Goal: Find specific page/section

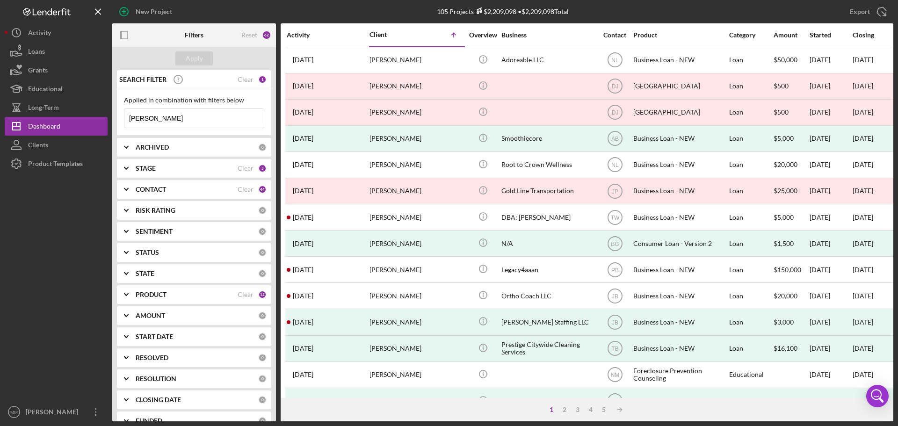
click at [180, 117] on input "[PERSON_NAME]" at bounding box center [193, 118] width 139 height 19
click at [183, 117] on input "[PERSON_NAME]" at bounding box center [193, 118] width 139 height 19
click at [184, 117] on input "[PERSON_NAME]" at bounding box center [193, 118] width 139 height 19
click at [185, 116] on input "[PERSON_NAME]" at bounding box center [193, 118] width 139 height 19
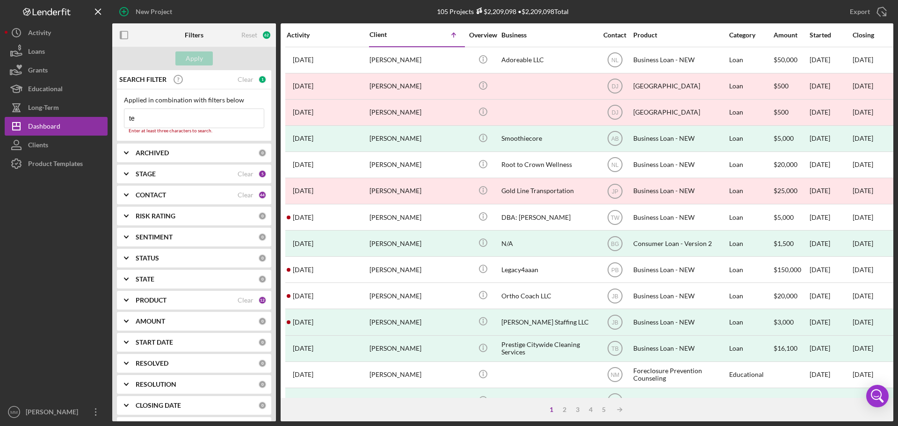
type input "t"
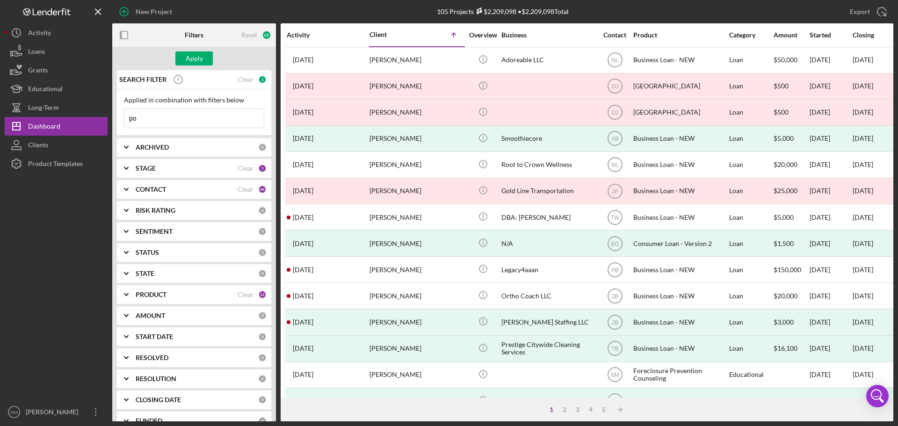
type input "p"
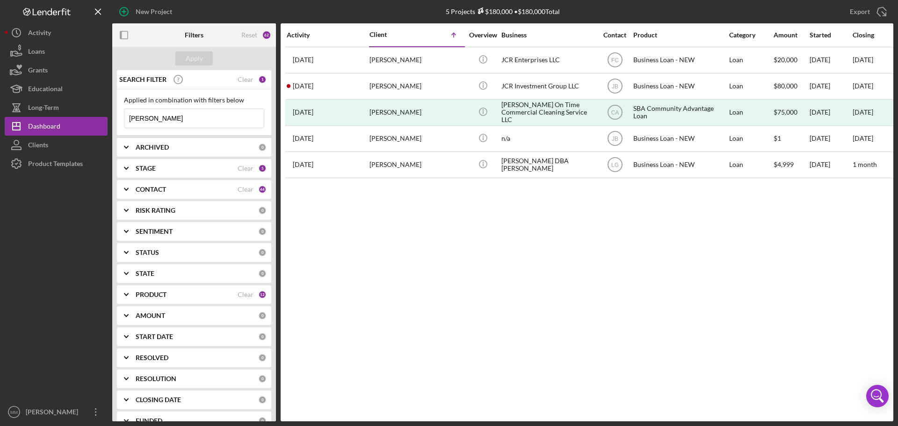
type input "[PERSON_NAME]"
click at [160, 150] on b "ARCHIVED" at bounding box center [152, 147] width 33 height 7
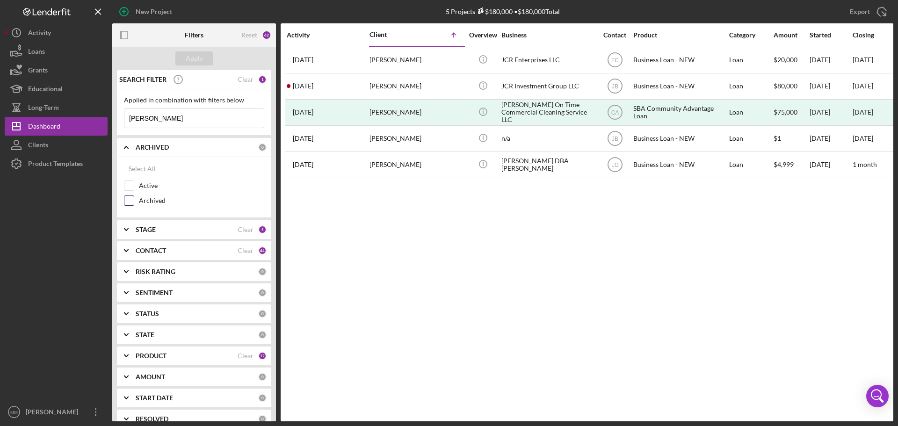
click at [131, 201] on input "Archived" at bounding box center [128, 200] width 9 height 9
checkbox input "true"
click at [160, 119] on input "[PERSON_NAME]" at bounding box center [193, 118] width 139 height 19
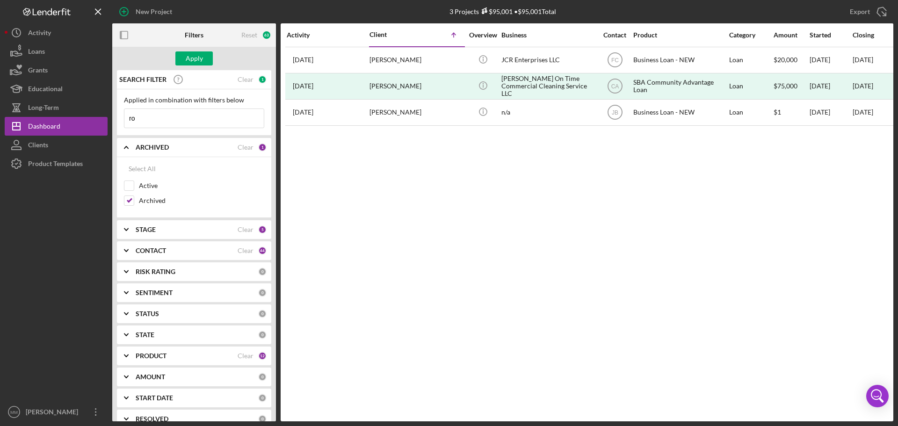
type input "r"
